Goal: Task Accomplishment & Management: Complete application form

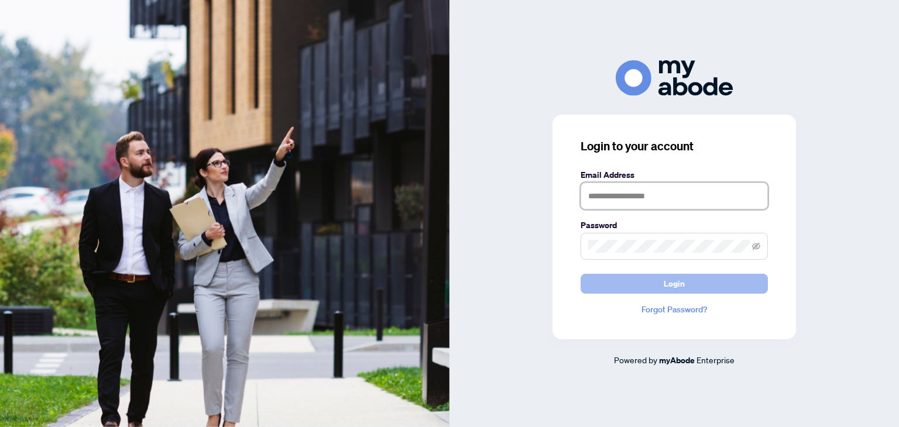
type input "**********"
click at [604, 275] on button "Login" at bounding box center [673, 284] width 187 height 20
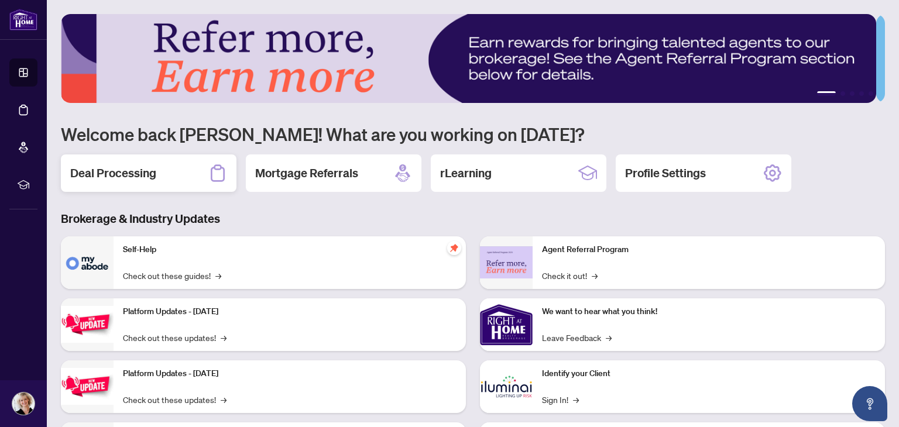
click at [159, 165] on div "Deal Processing" at bounding box center [149, 172] width 176 height 37
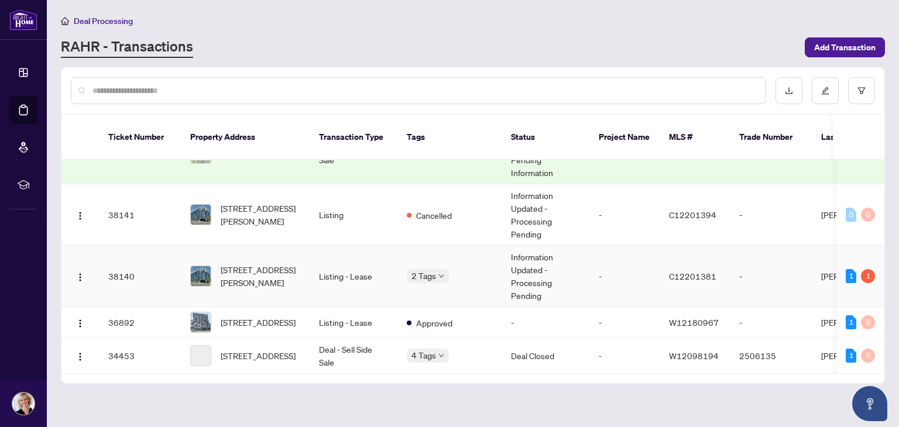
scroll to position [367, 0]
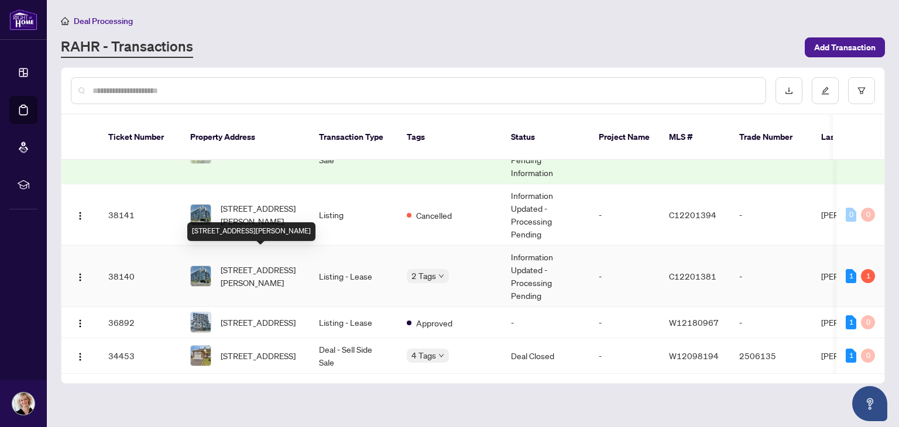
click at [294, 269] on span "[STREET_ADDRESS][PERSON_NAME]" at bounding box center [261, 276] width 80 height 26
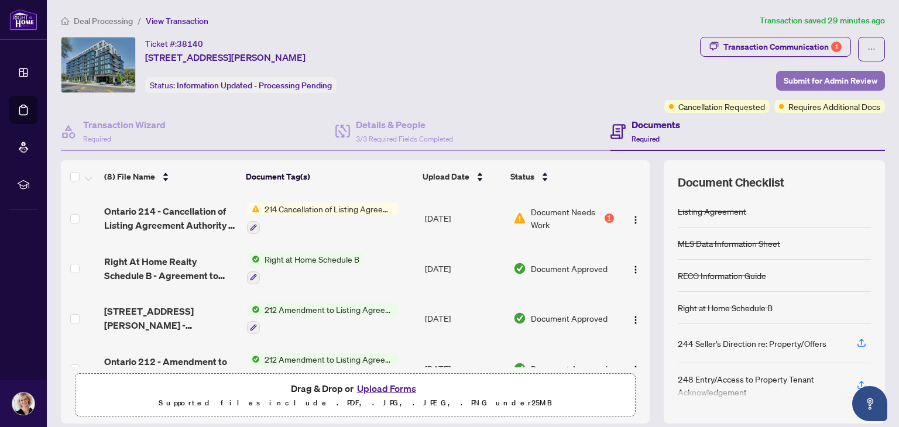
click at [816, 76] on span "Submit for Admin Review" at bounding box center [830, 80] width 94 height 19
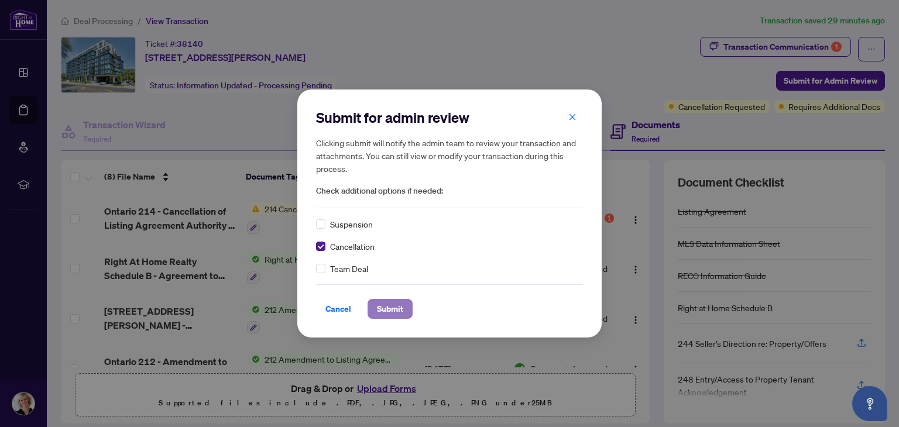
click at [389, 311] on span "Submit" at bounding box center [390, 309] width 26 height 19
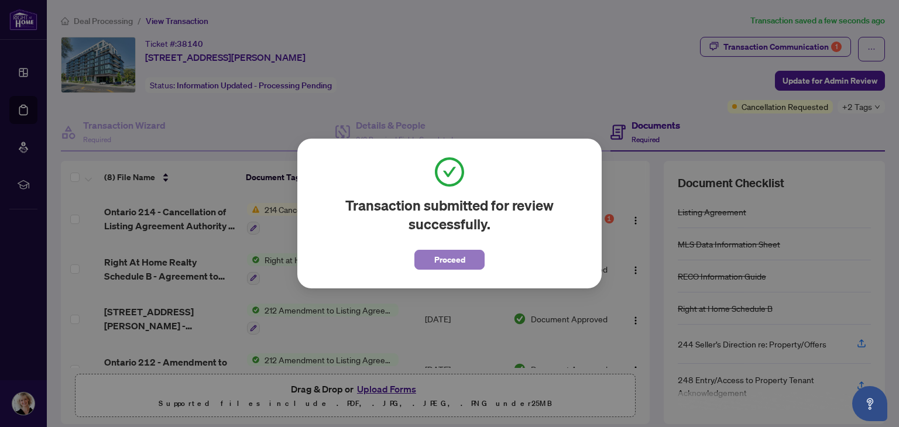
click at [447, 260] on span "Proceed" at bounding box center [449, 259] width 31 height 19
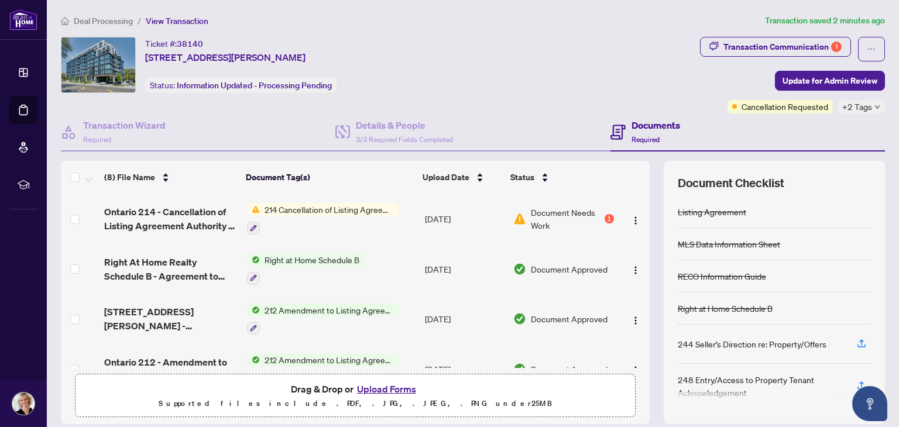
click at [445, 249] on td "[DATE]" at bounding box center [464, 269] width 88 height 50
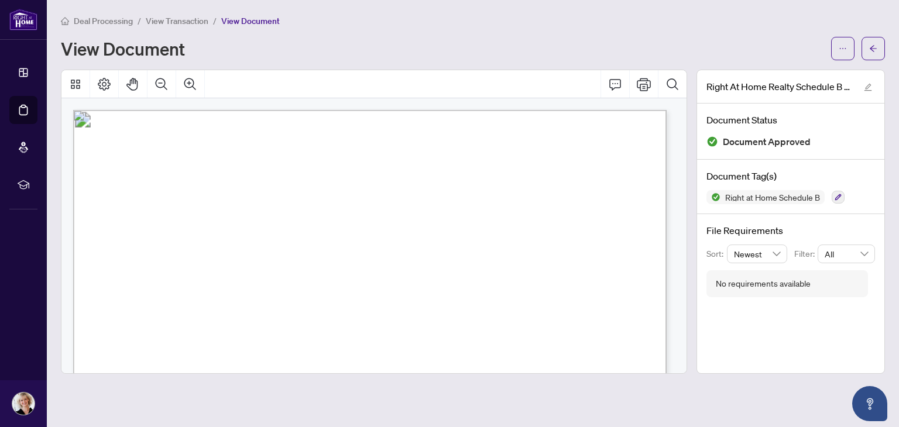
click at [287, 256] on span "[PERSON_NAME]" at bounding box center [253, 253] width 68 height 9
click at [444, 257] on span "...............................................................................…" at bounding box center [394, 255] width 465 height 8
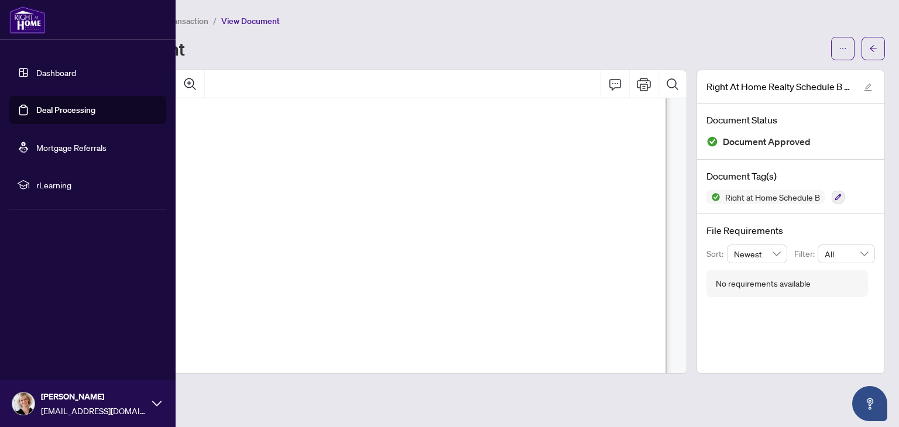
click at [46, 73] on link "Dashboard" at bounding box center [56, 72] width 40 height 11
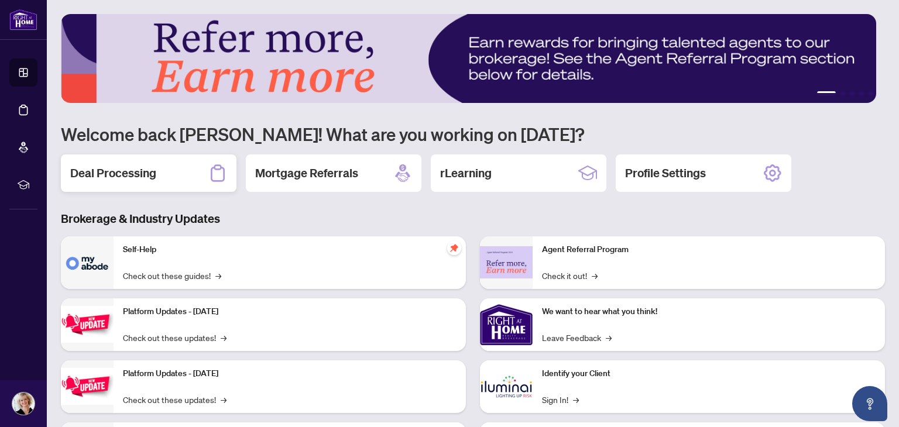
click at [209, 159] on div "Deal Processing" at bounding box center [149, 172] width 176 height 37
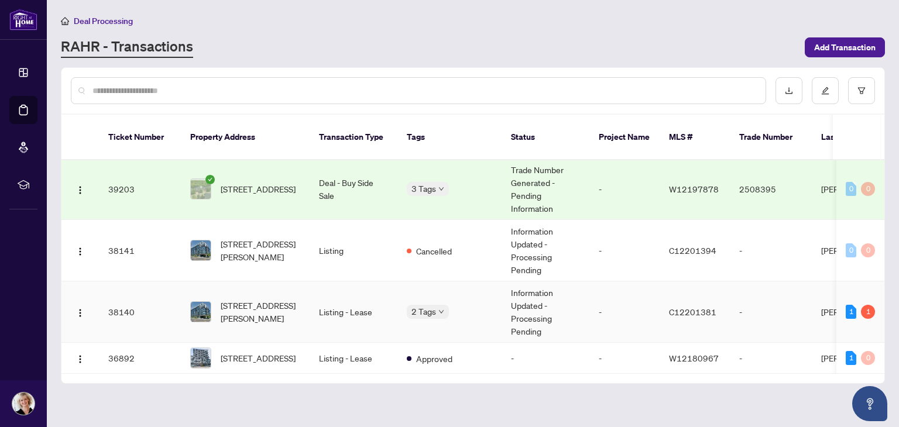
scroll to position [349, 0]
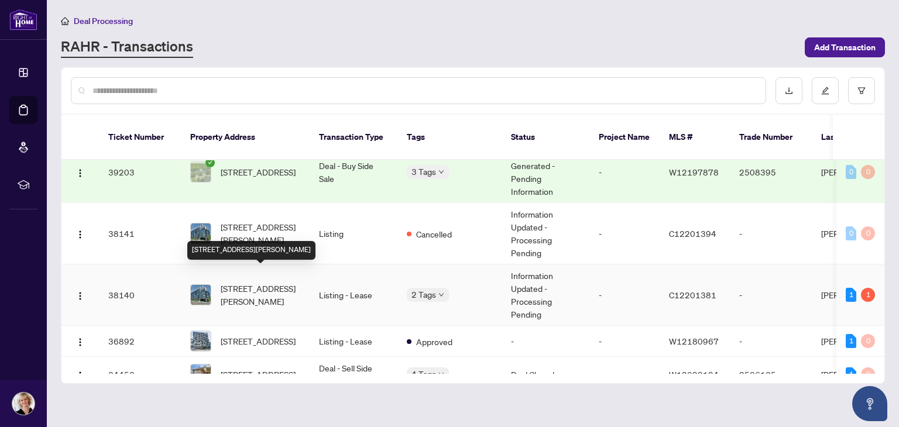
click at [274, 282] on span "[STREET_ADDRESS][PERSON_NAME]" at bounding box center [261, 295] width 80 height 26
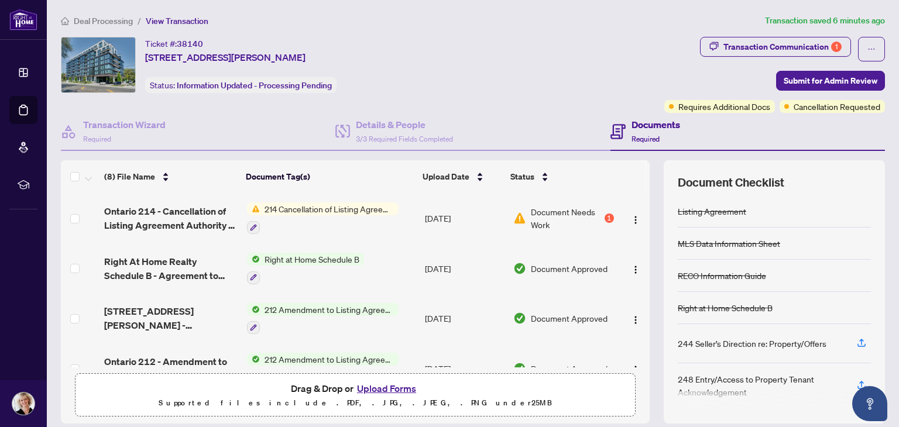
click at [389, 385] on button "Upload Forms" at bounding box center [386, 388] width 66 height 15
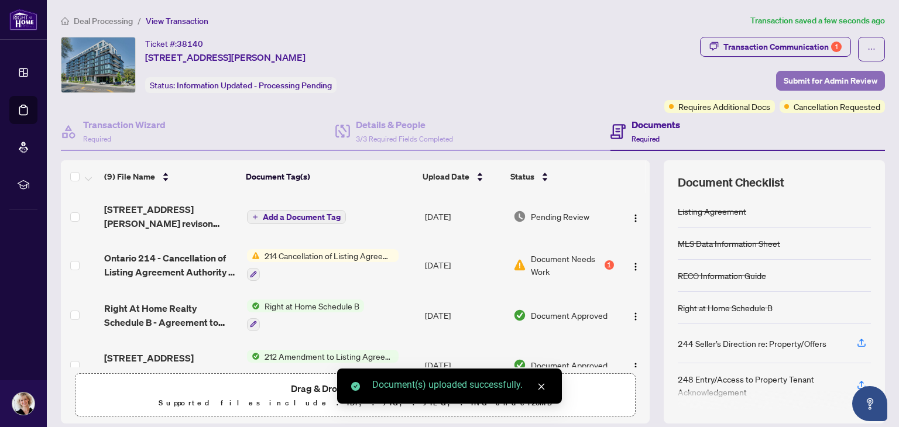
click at [814, 79] on span "Submit for Admin Review" at bounding box center [830, 80] width 94 height 19
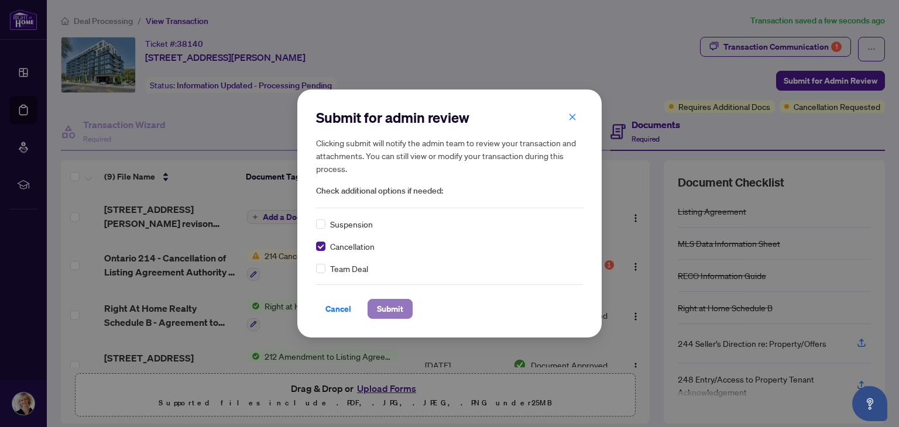
click at [387, 303] on span "Submit" at bounding box center [390, 309] width 26 height 19
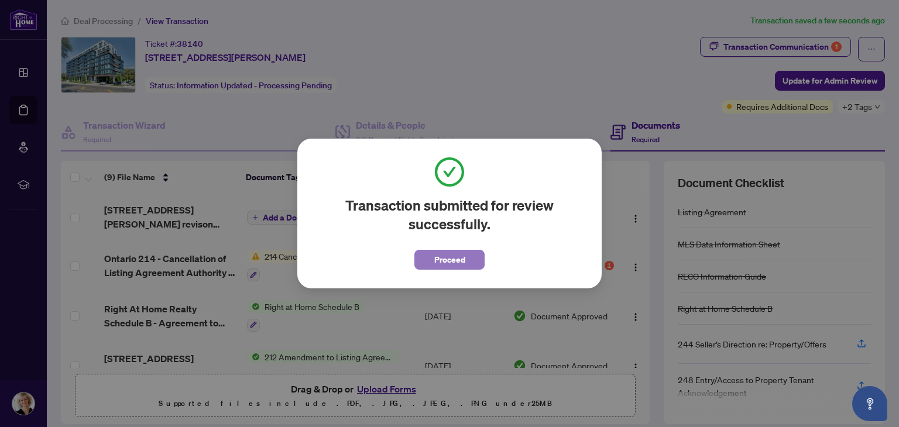
click at [458, 260] on span "Proceed" at bounding box center [449, 259] width 31 height 19
